Goal: Transaction & Acquisition: Purchase product/service

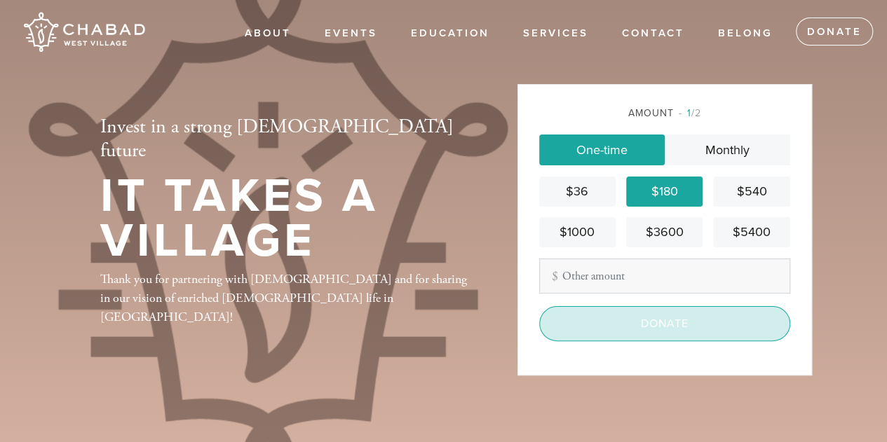
click at [661, 320] on input "Donate" at bounding box center [664, 323] width 251 height 35
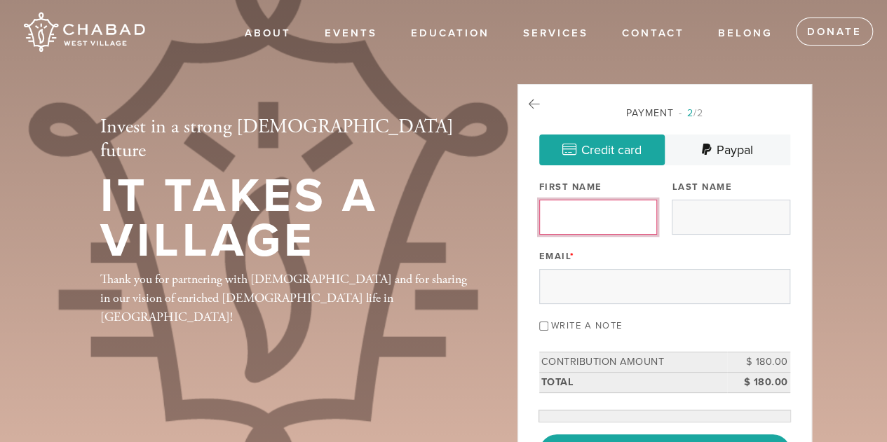
click at [614, 219] on input "First Name" at bounding box center [598, 217] width 118 height 35
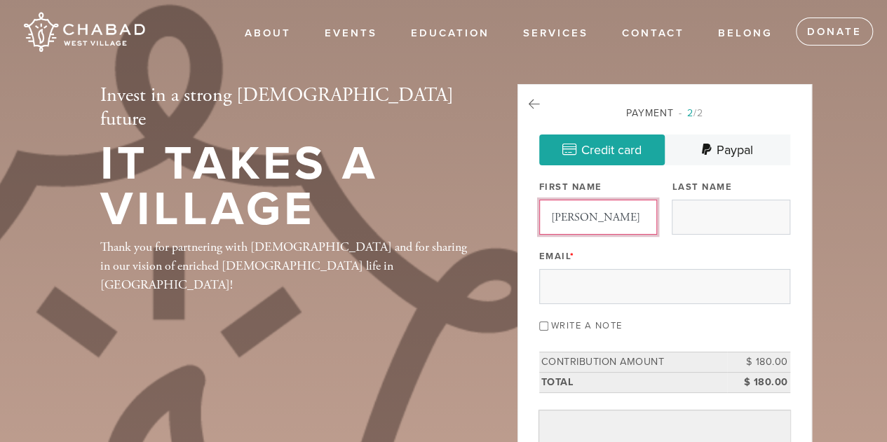
type input "zachary"
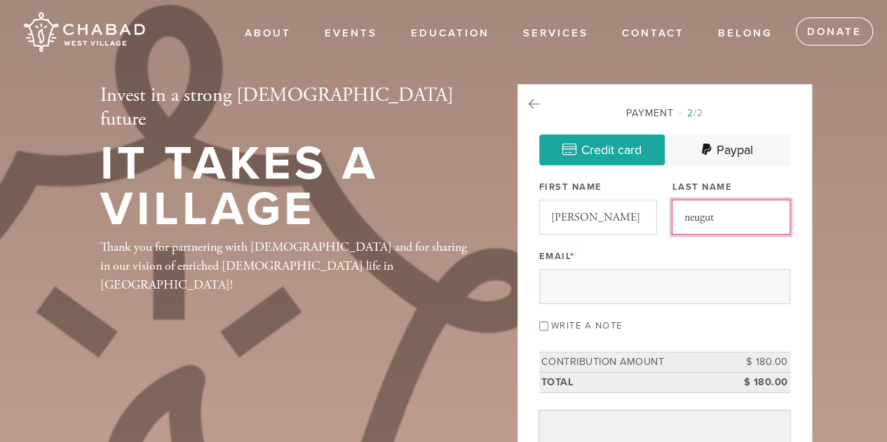
type input "neugut"
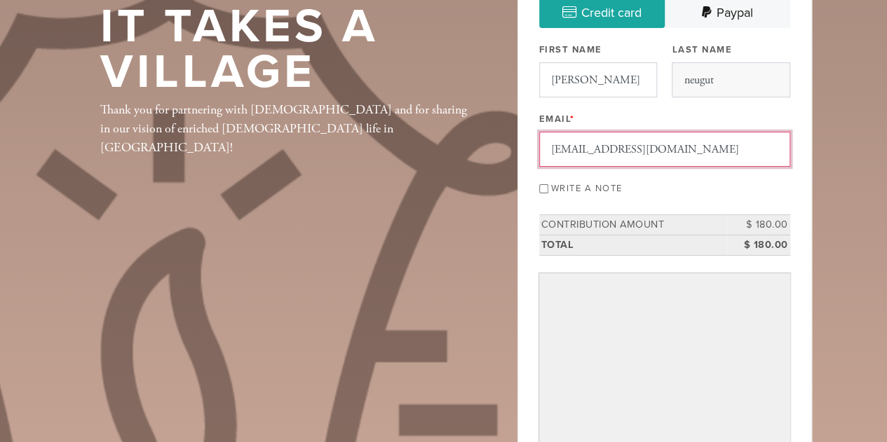
scroll to position [188, 0]
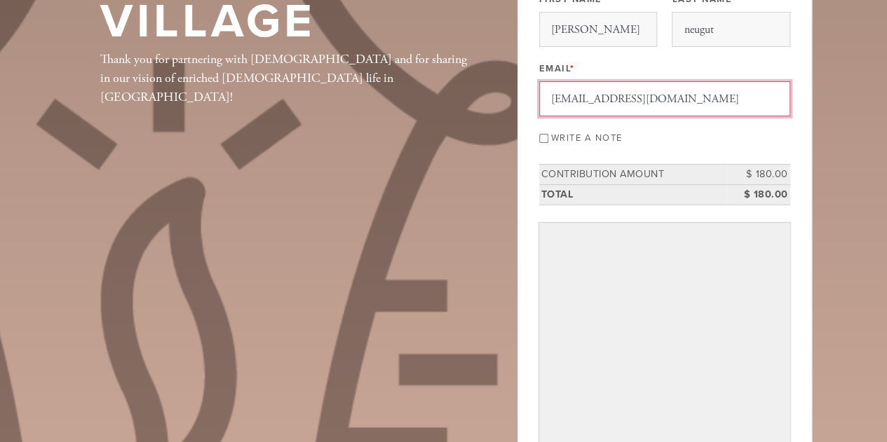
type input "zackneugut@gmail.com"
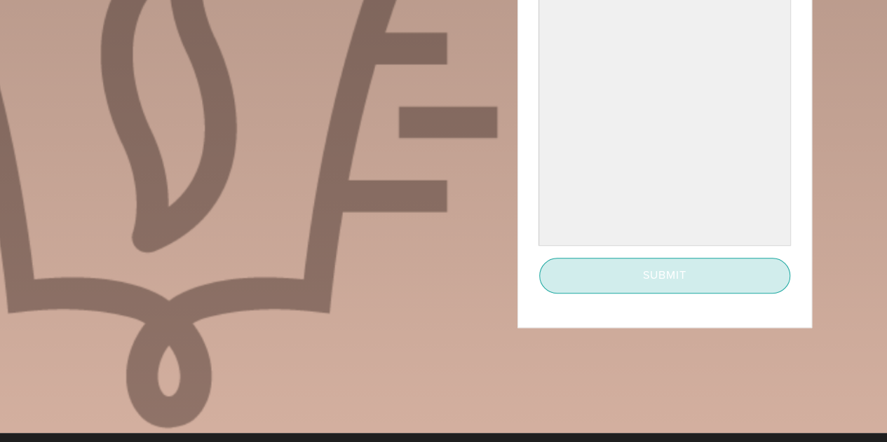
click at [620, 266] on input "Submit" at bounding box center [664, 275] width 251 height 35
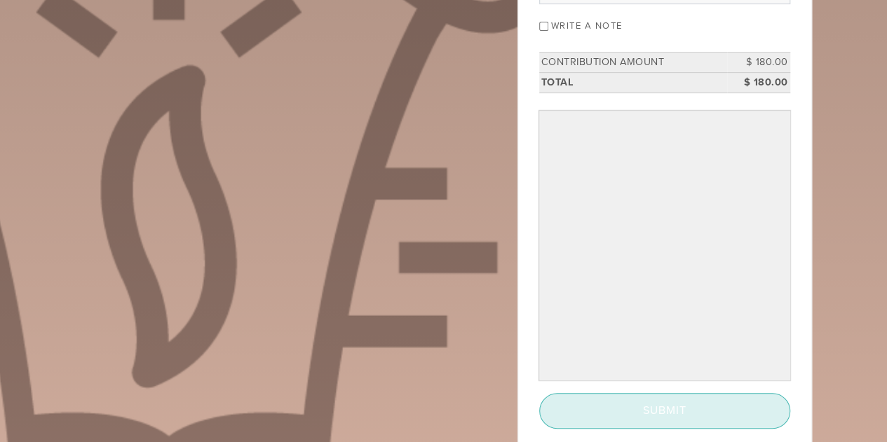
scroll to position [295, 0]
